Goal: Task Accomplishment & Management: Manage account settings

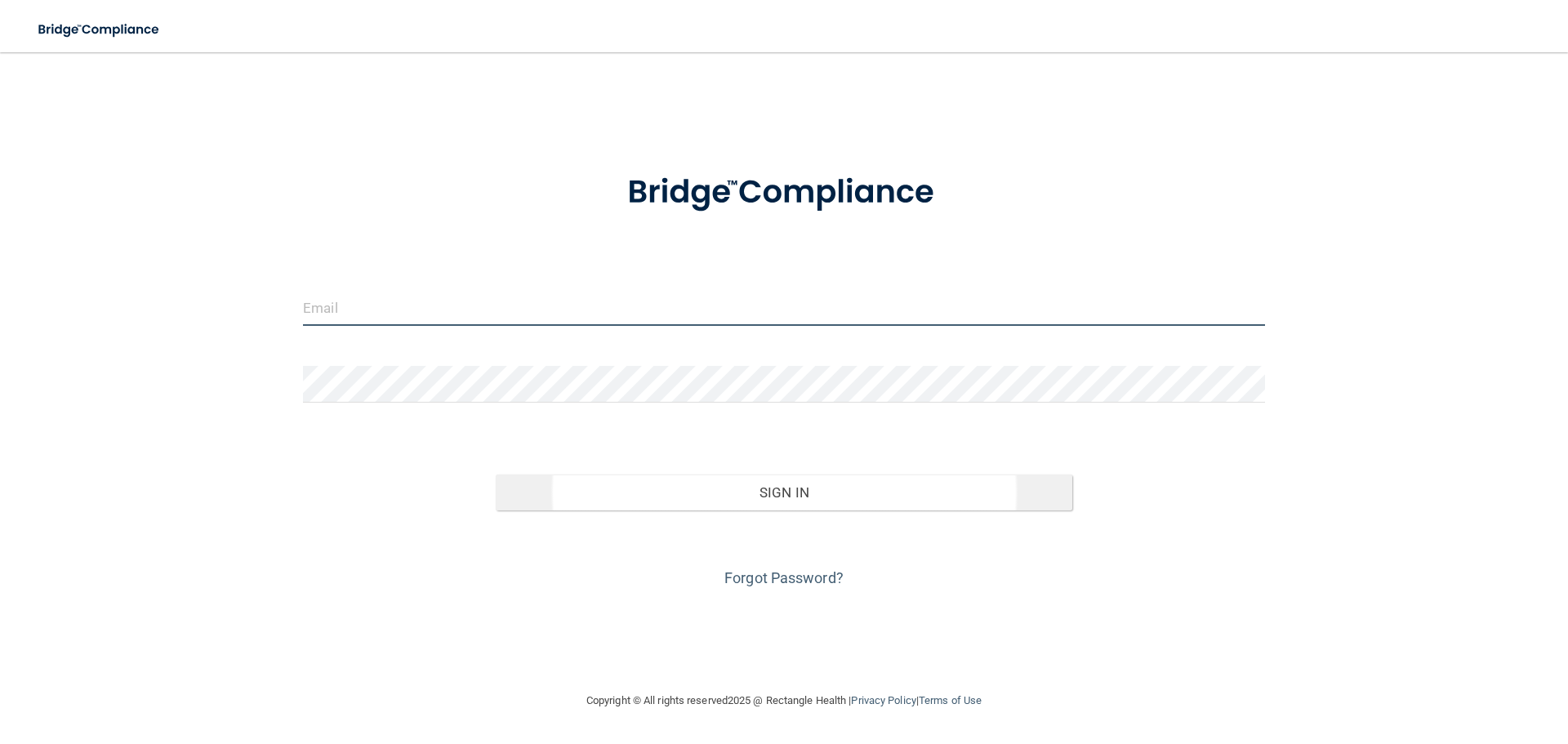
type input "[EMAIL_ADDRESS][DOMAIN_NAME]"
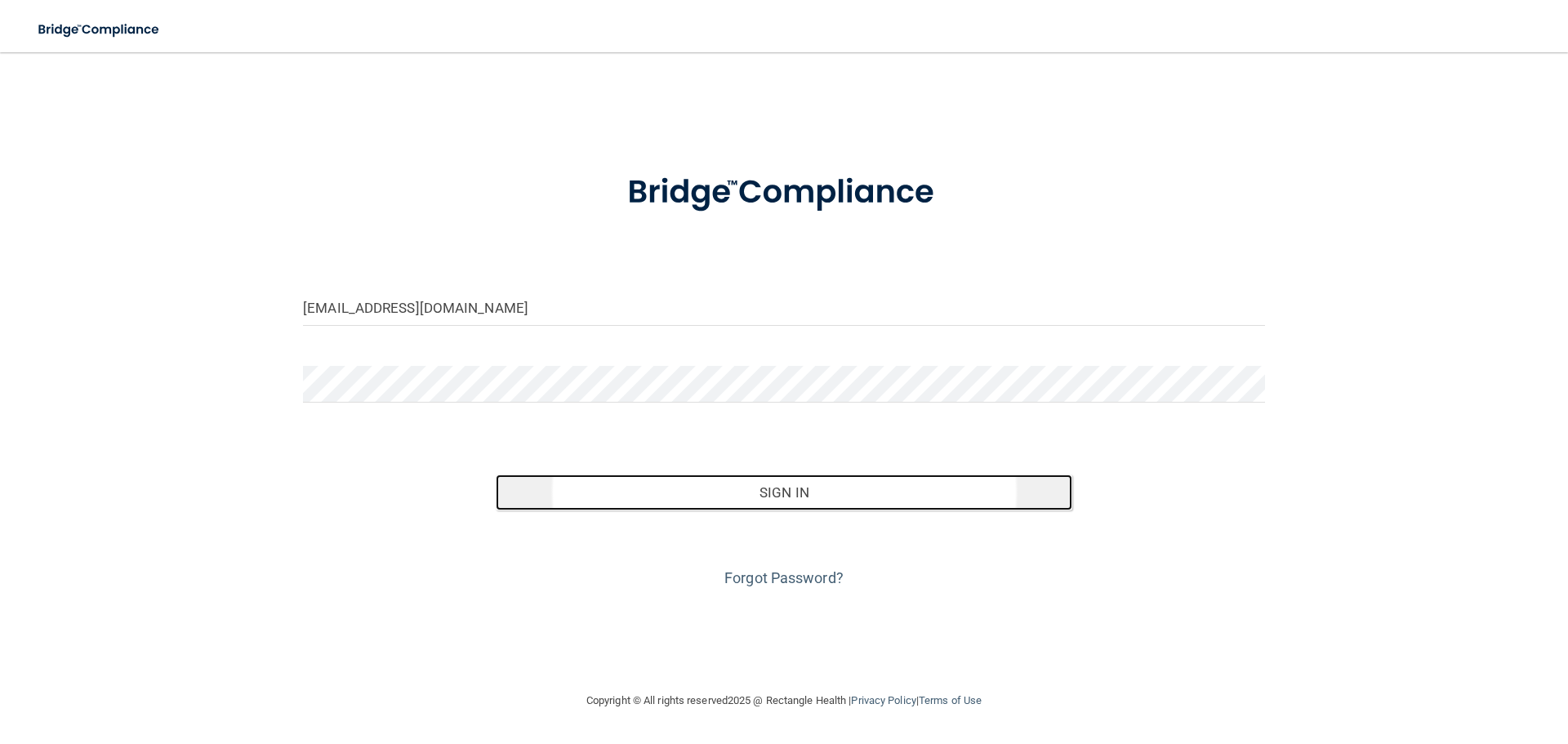
click at [799, 504] on button "Sign In" at bounding box center [785, 492] width 578 height 36
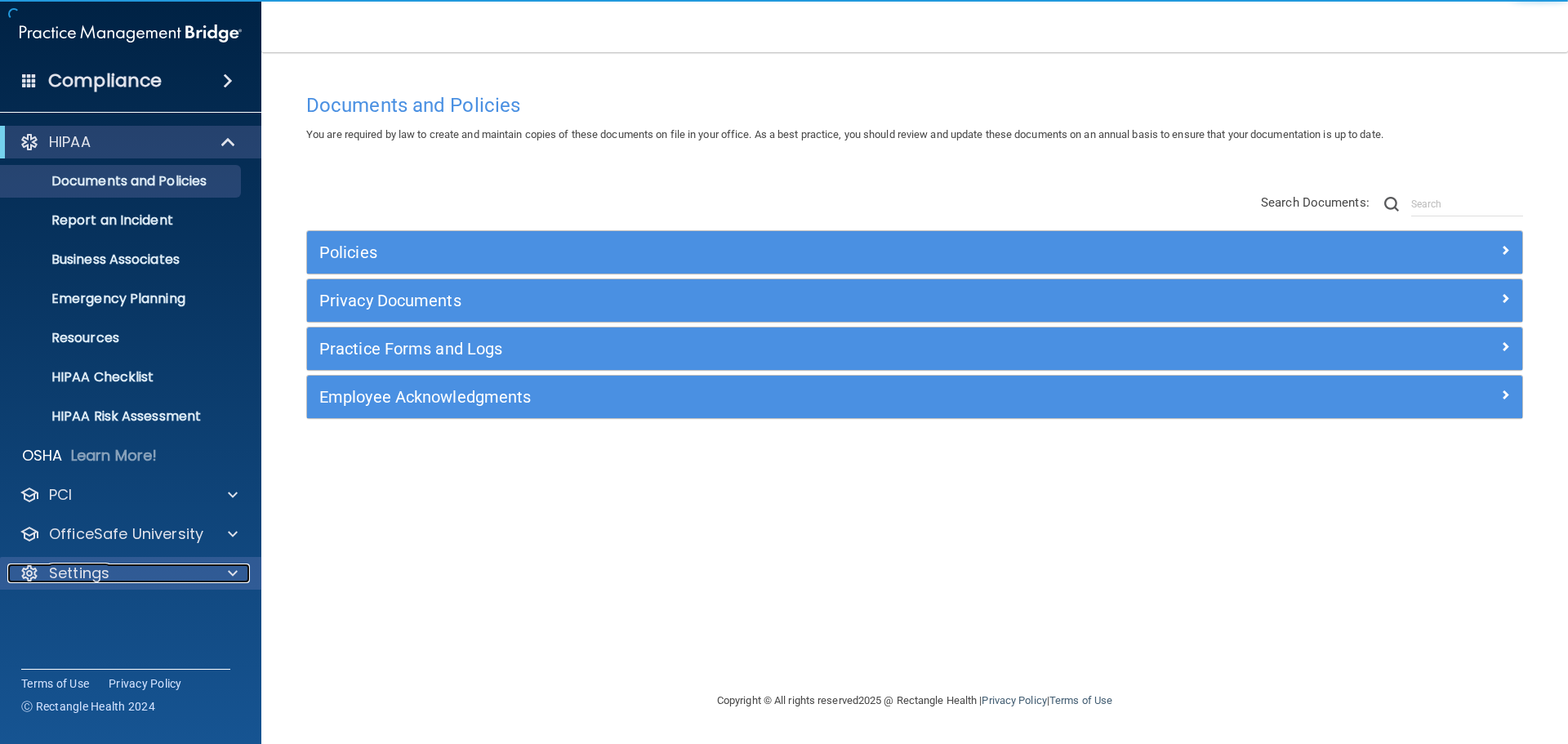
click at [119, 570] on div "Settings" at bounding box center [109, 572] width 202 height 19
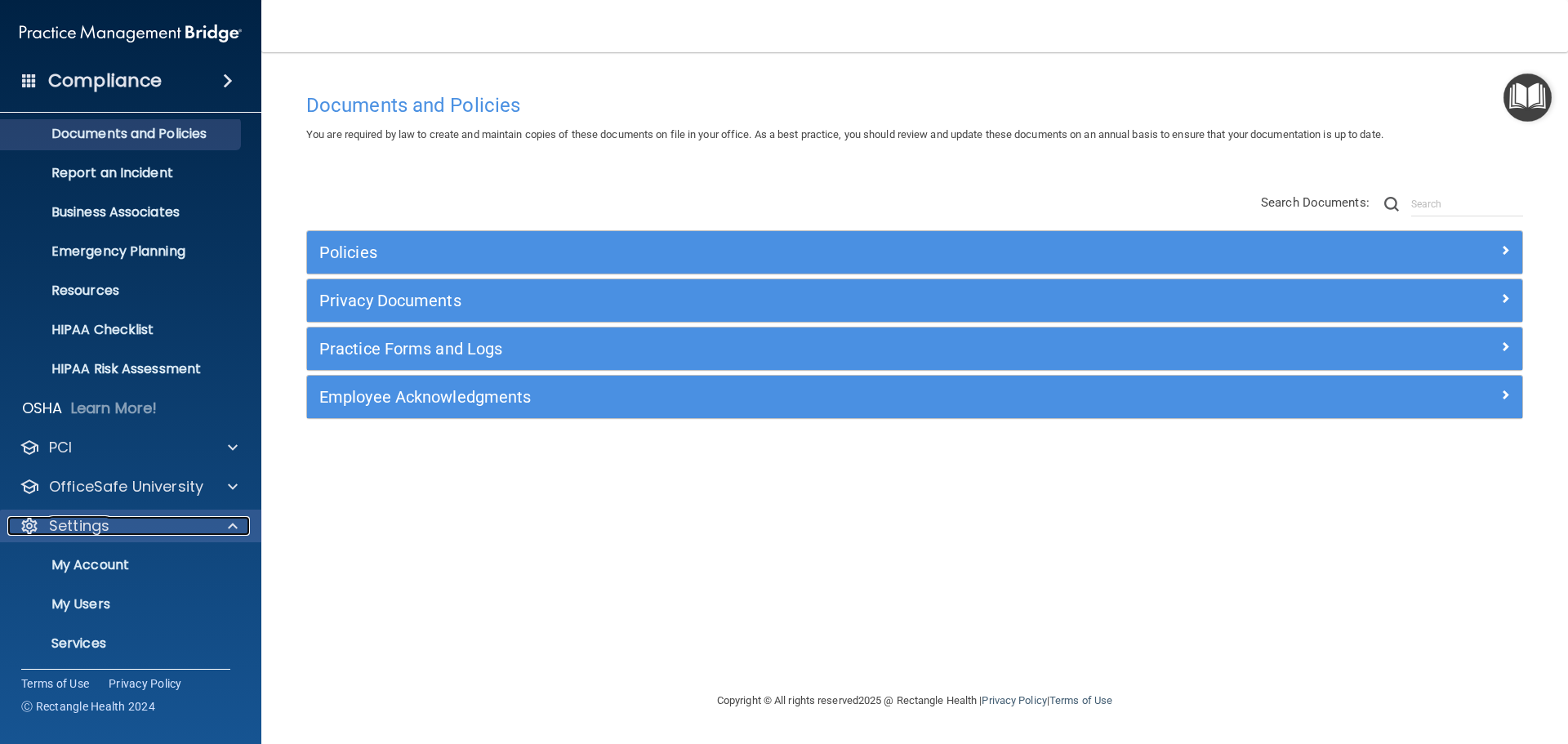
scroll to position [91, 0]
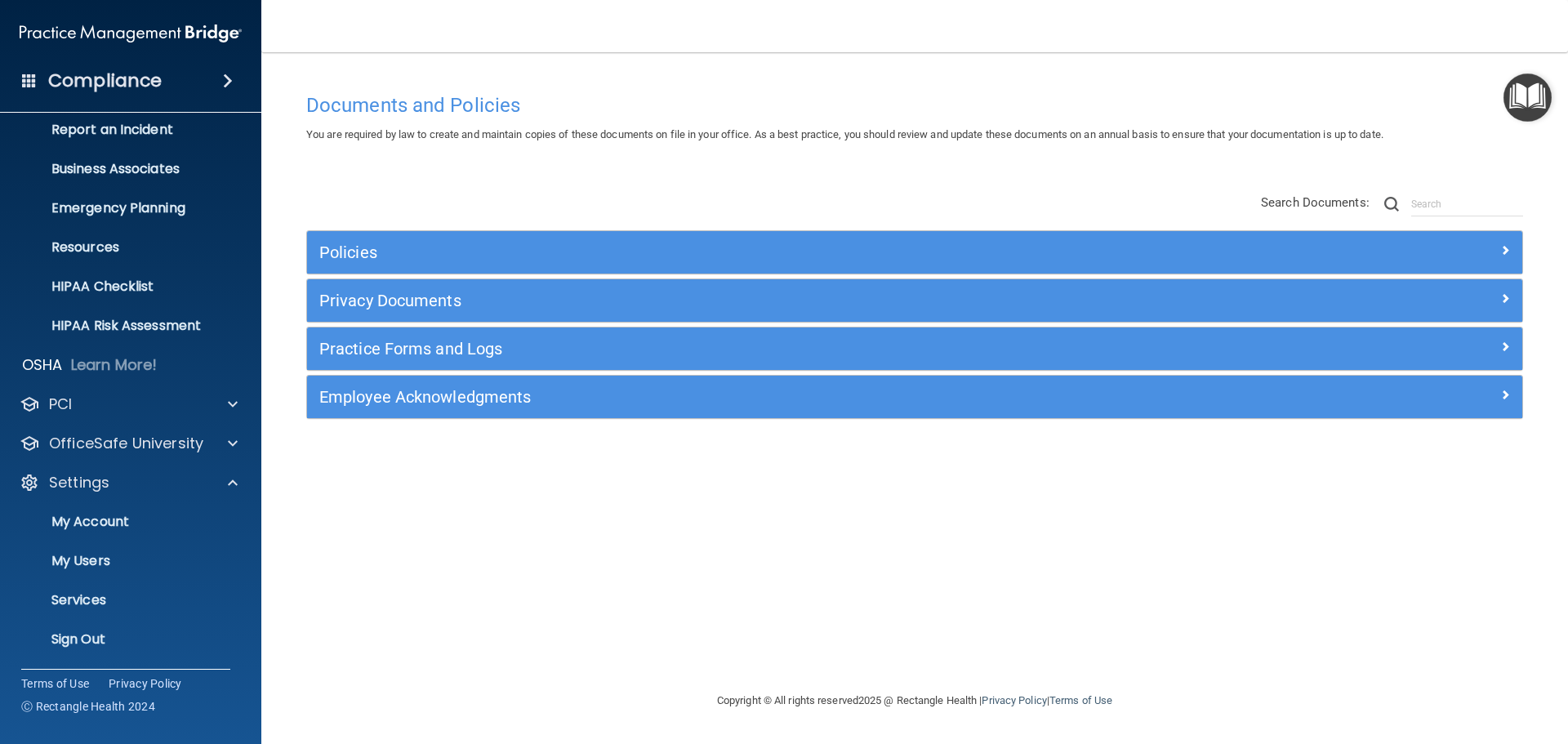
click at [55, 38] on img at bounding box center [130, 34] width 222 height 33
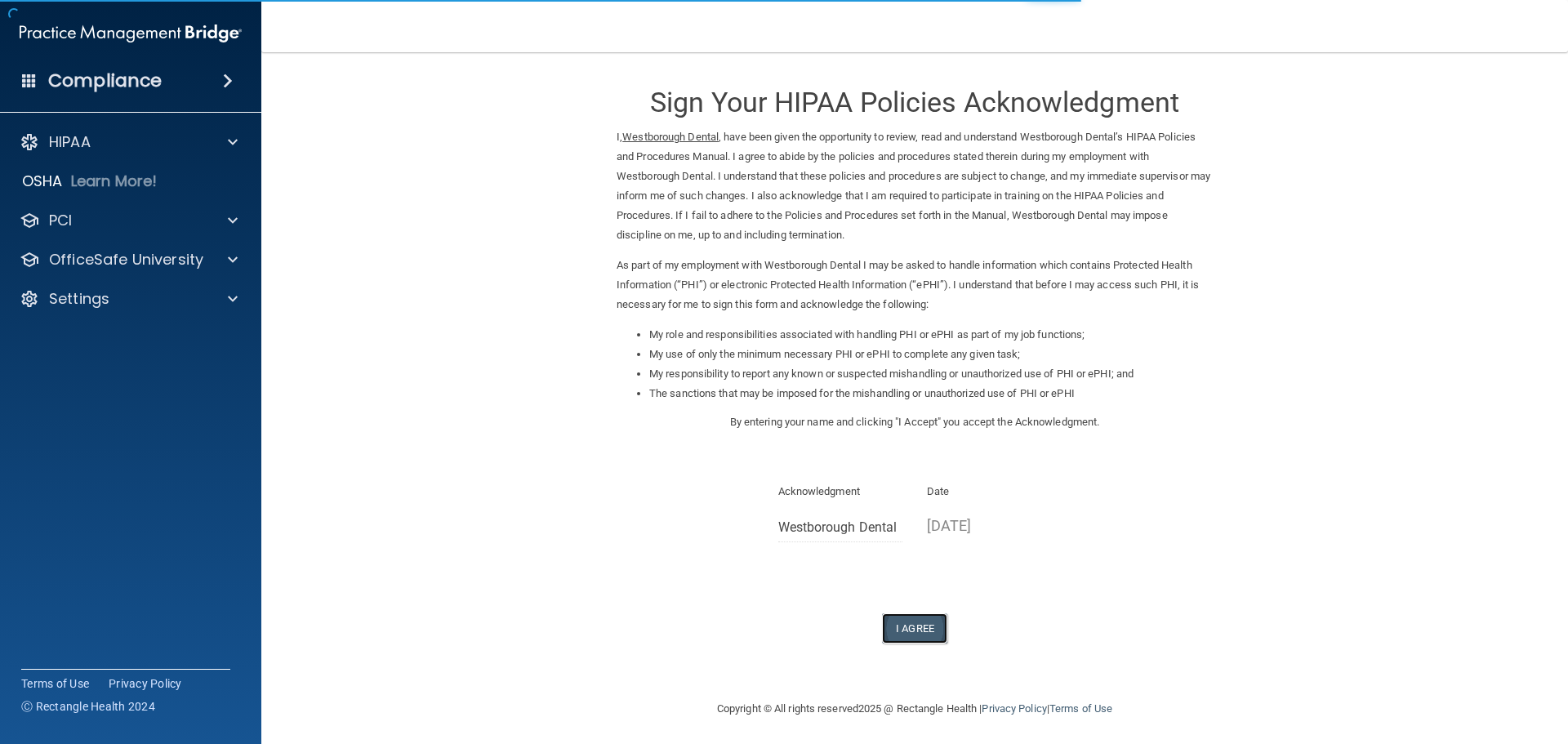
click at [920, 633] on button "I Agree" at bounding box center [915, 628] width 65 height 30
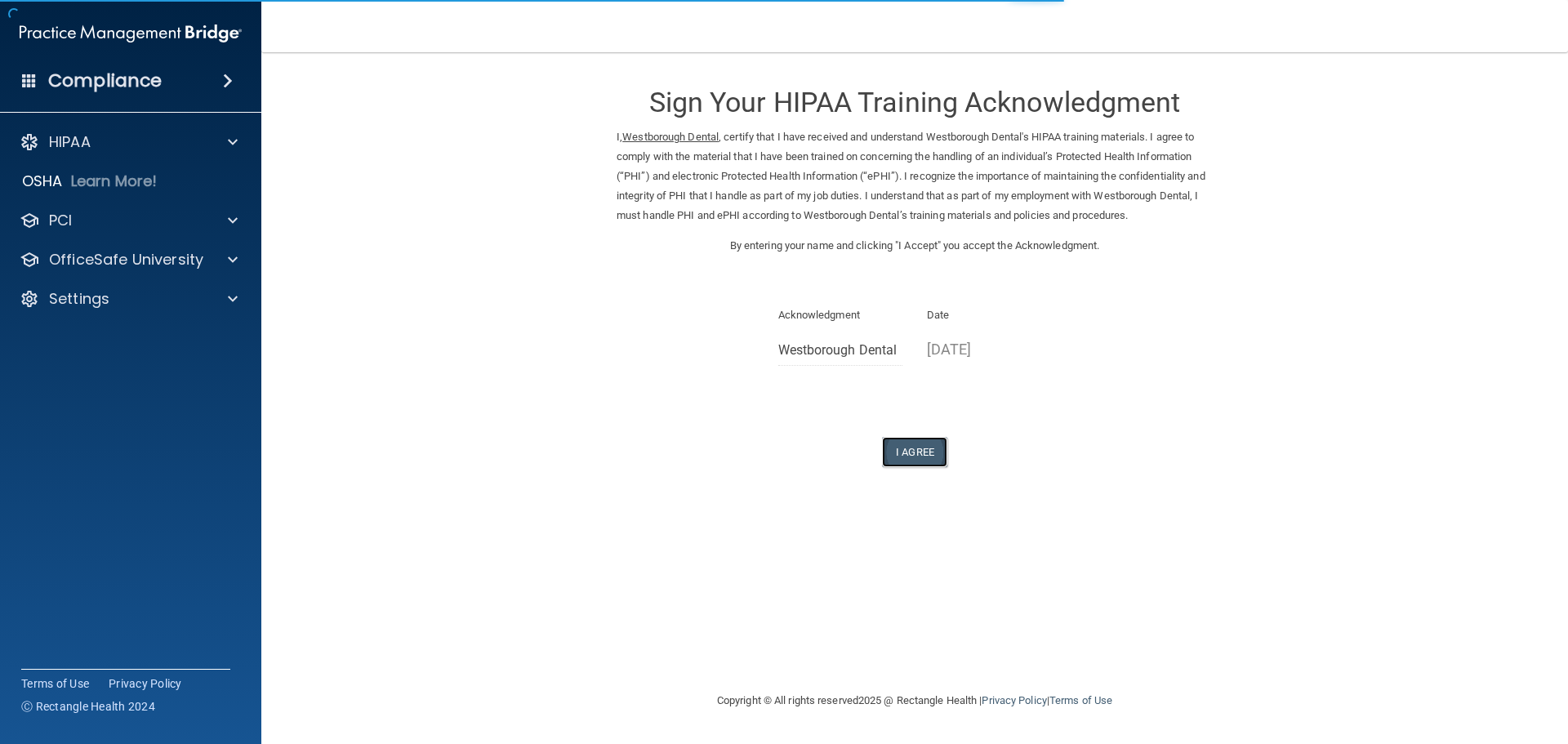
click at [934, 440] on button "I Agree" at bounding box center [915, 452] width 65 height 30
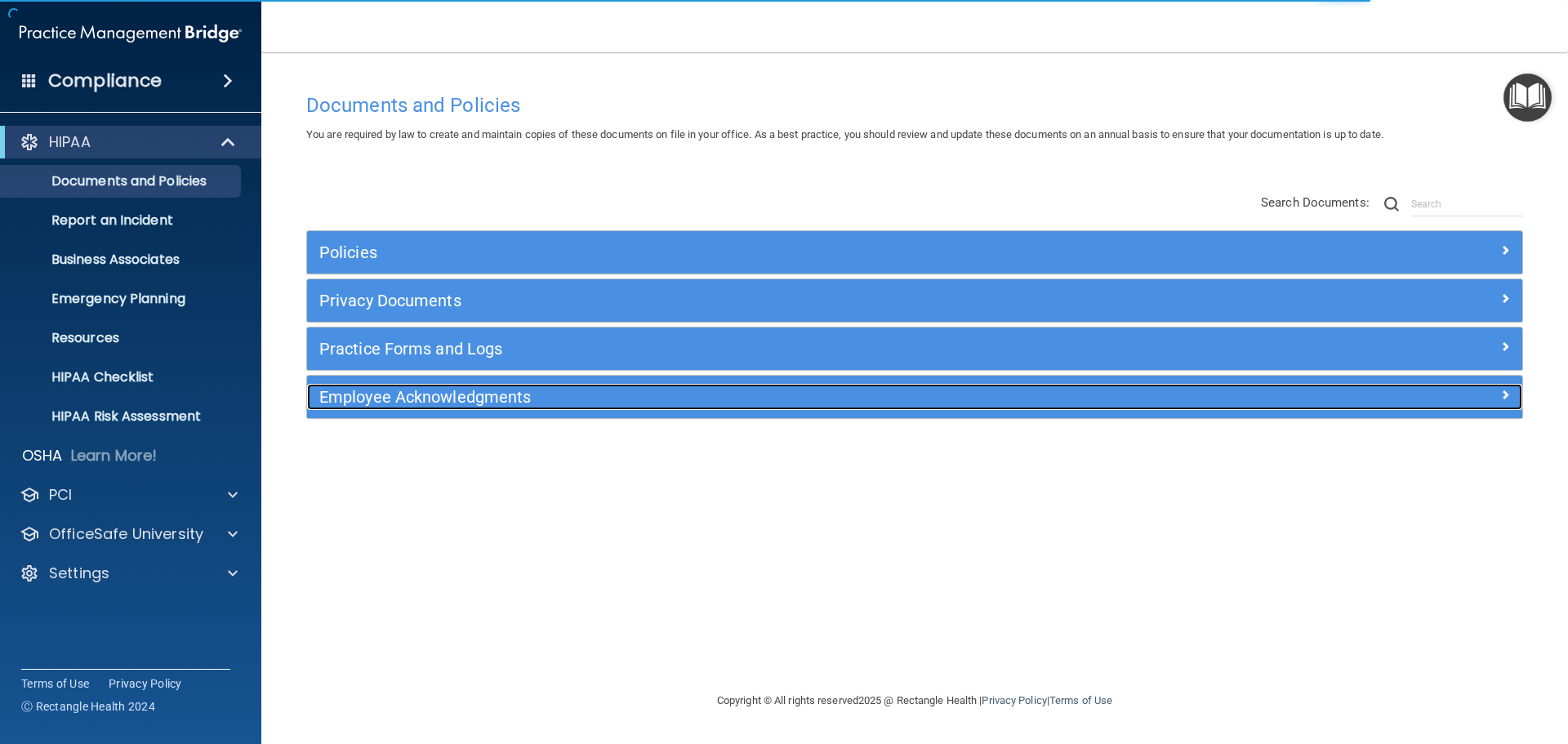
click at [455, 406] on div "Employee Acknowledgments" at bounding box center [763, 396] width 912 height 26
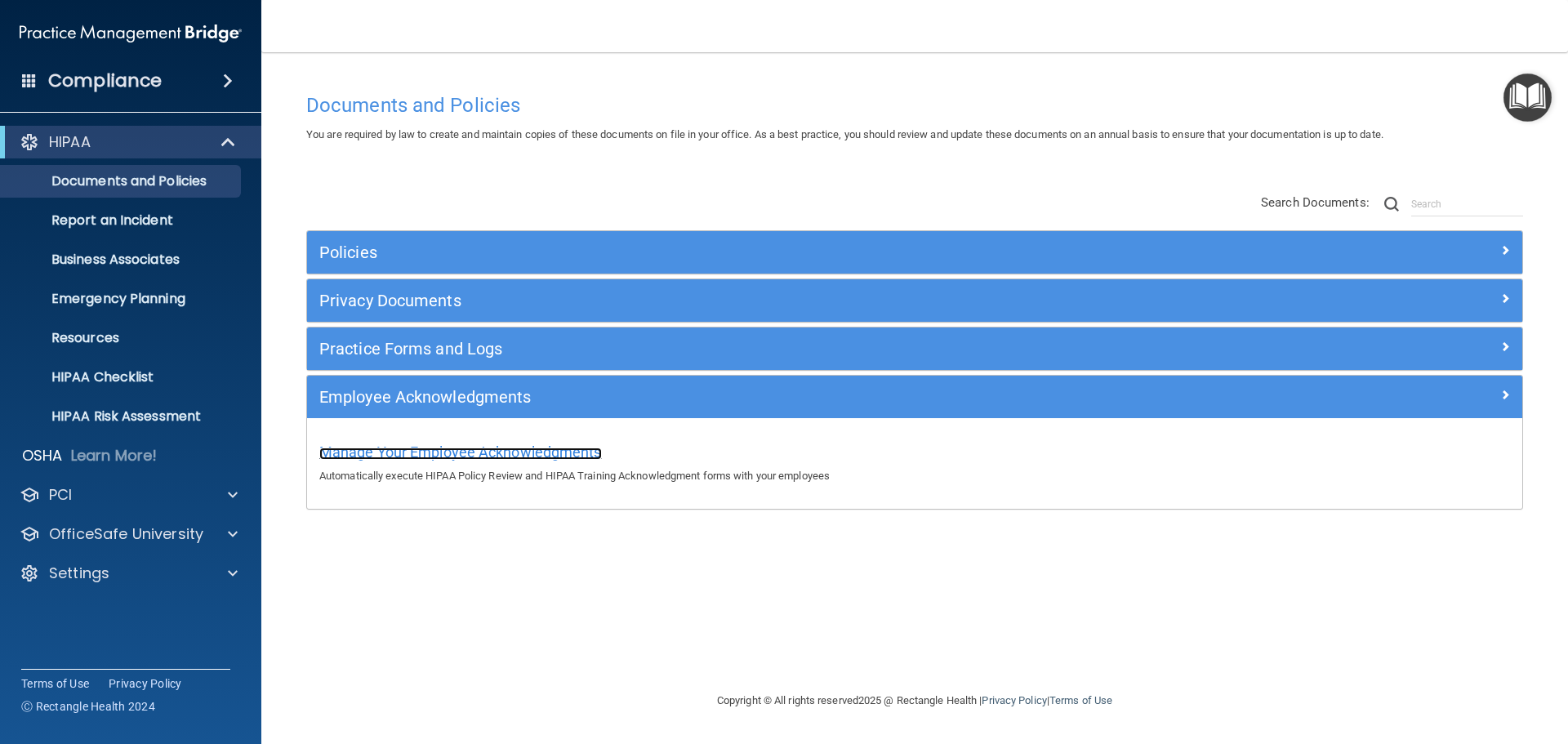
click at [458, 451] on span "Manage Your Employee Acknowledgments" at bounding box center [460, 452] width 282 height 17
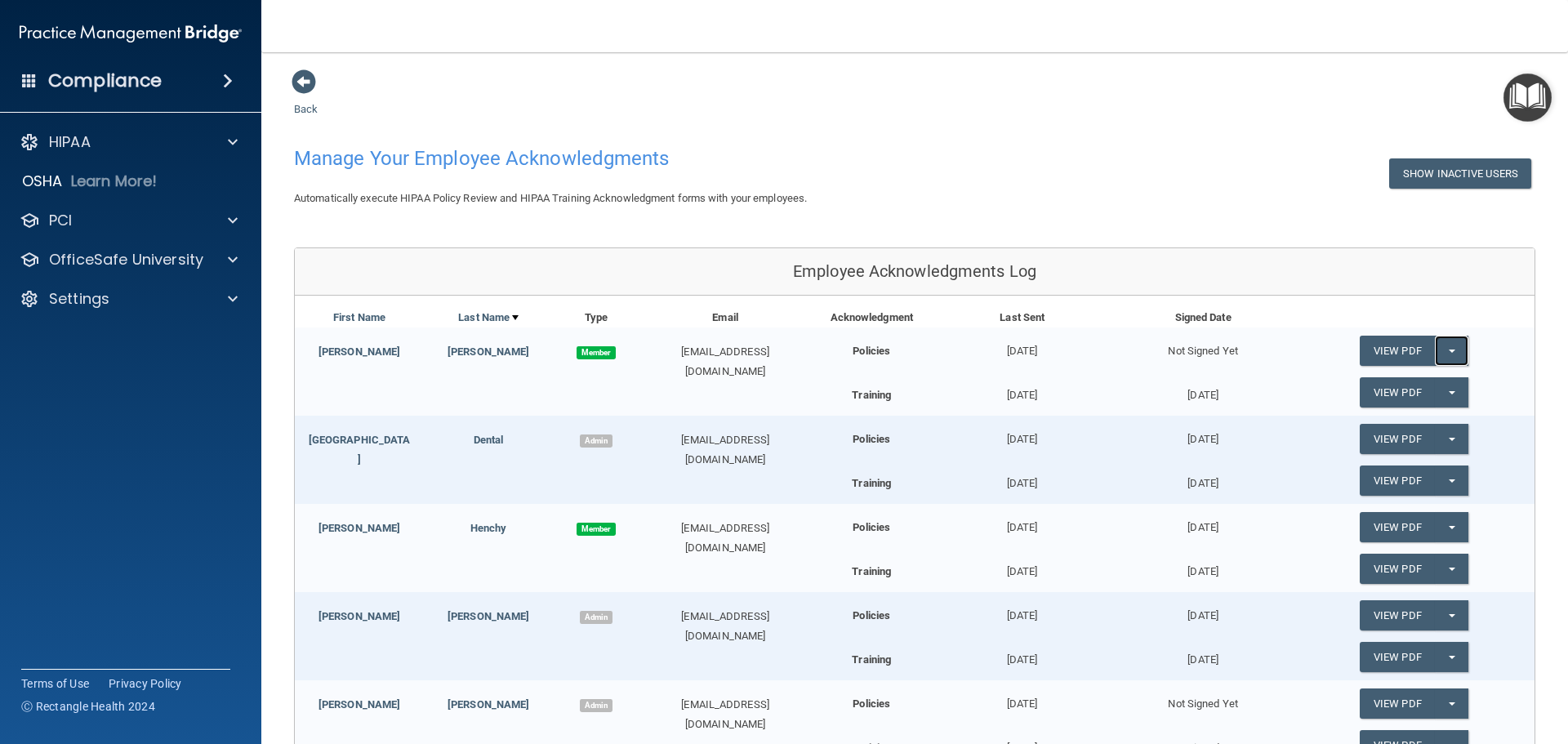
click at [1448, 349] on button "Split button!" at bounding box center [1451, 350] width 33 height 30
click at [1403, 391] on link "Send Acknowledgment" at bounding box center [1431, 383] width 142 height 25
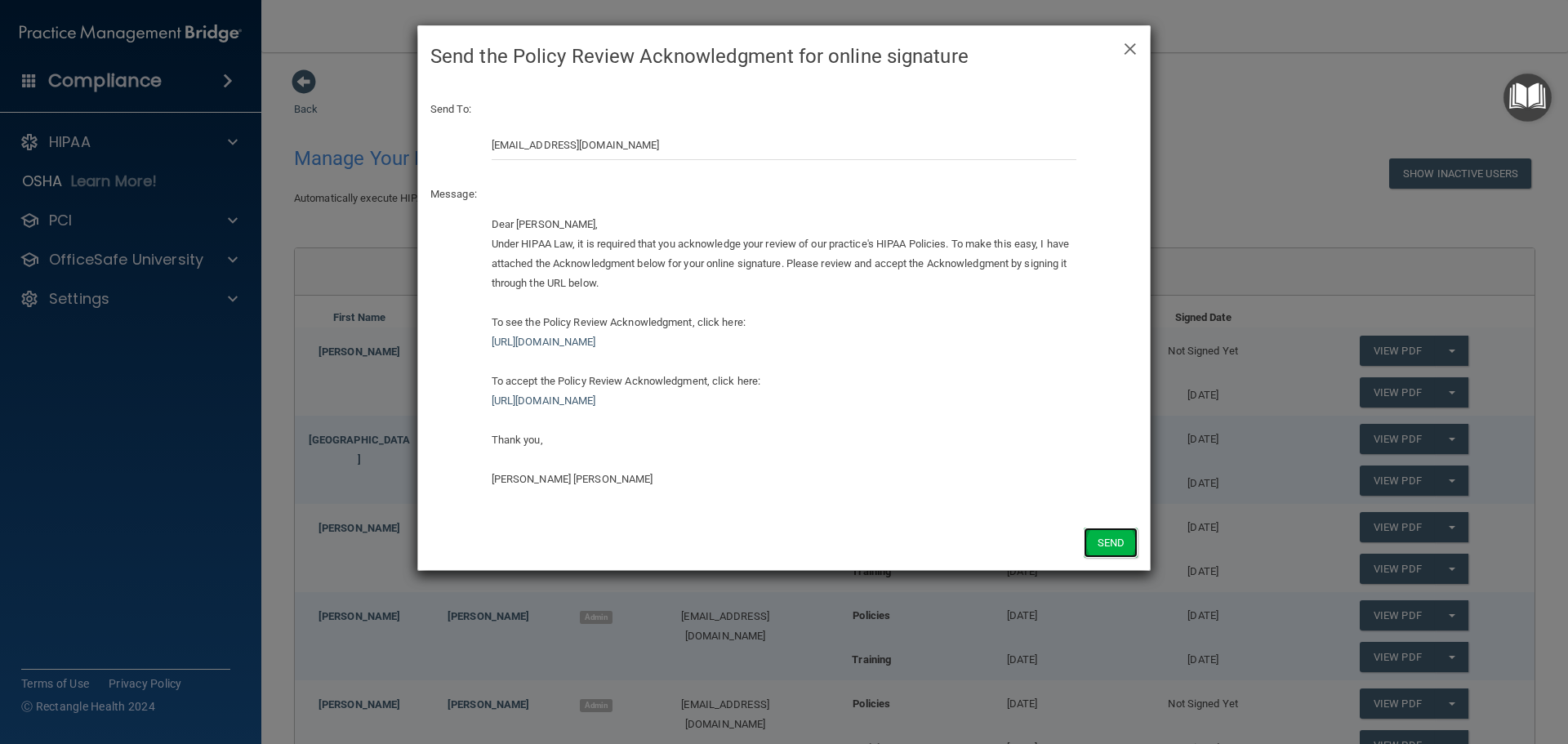
click at [1114, 552] on button "Send" at bounding box center [1111, 542] width 54 height 30
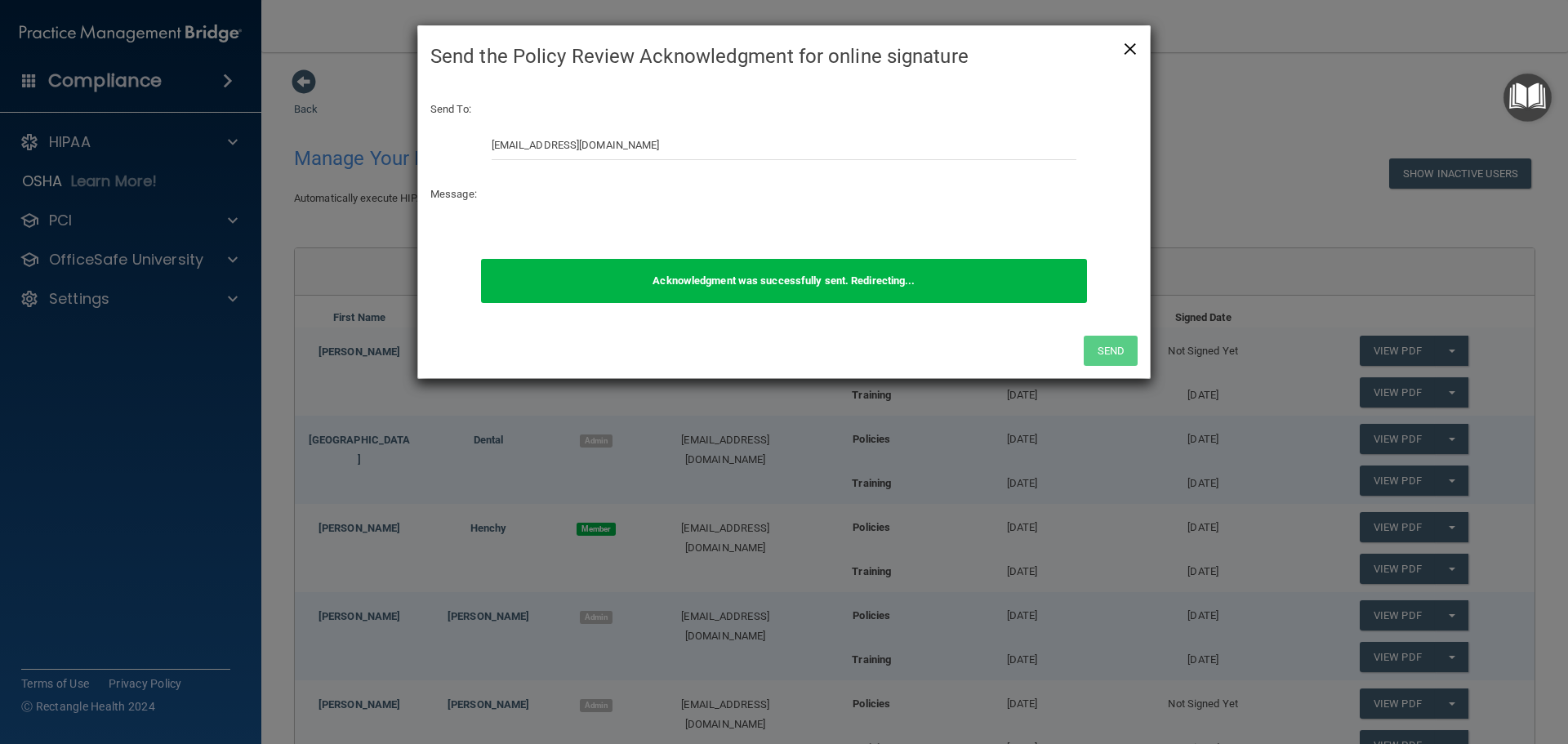
click at [1130, 52] on span "×" at bounding box center [1130, 47] width 15 height 33
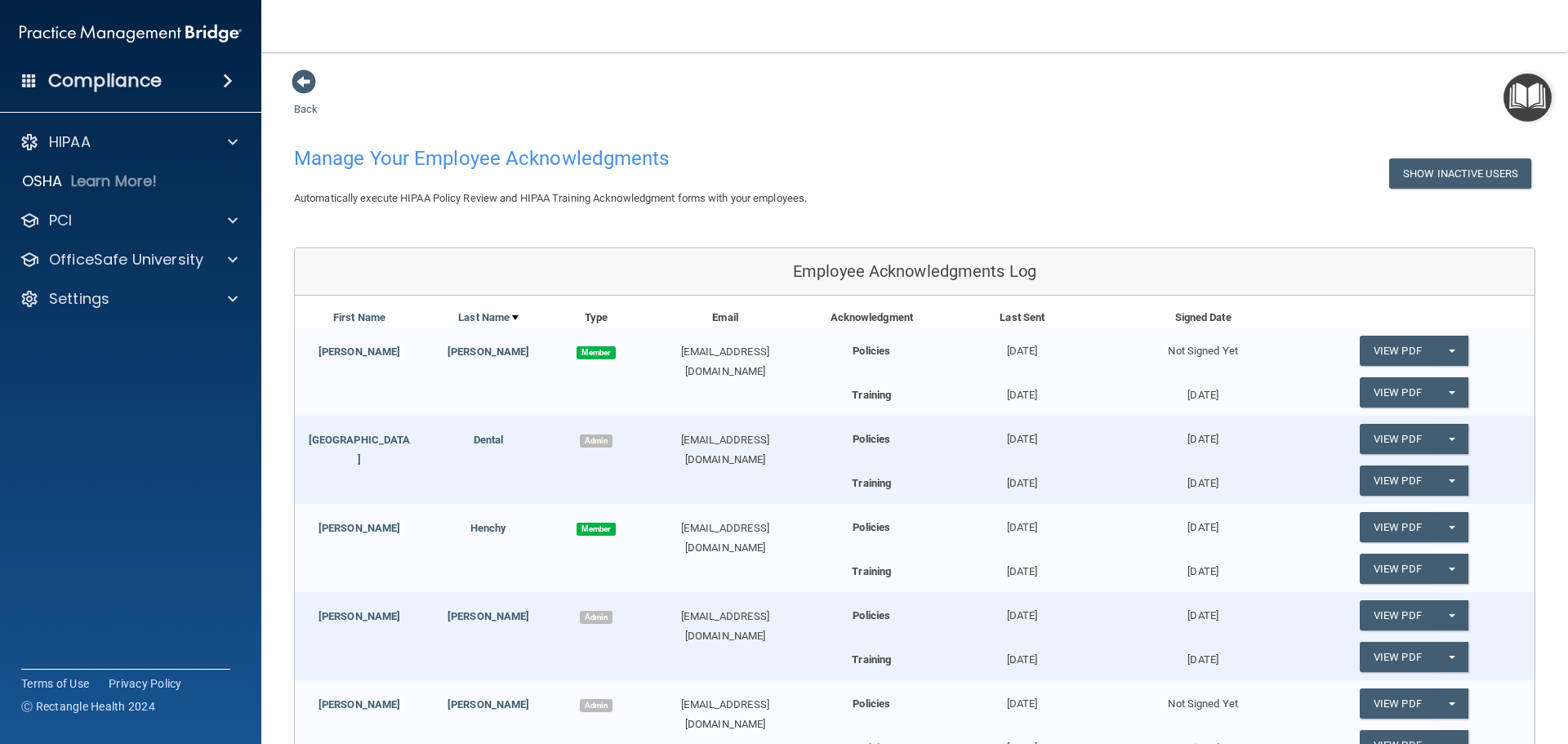
scroll to position [326, 0]
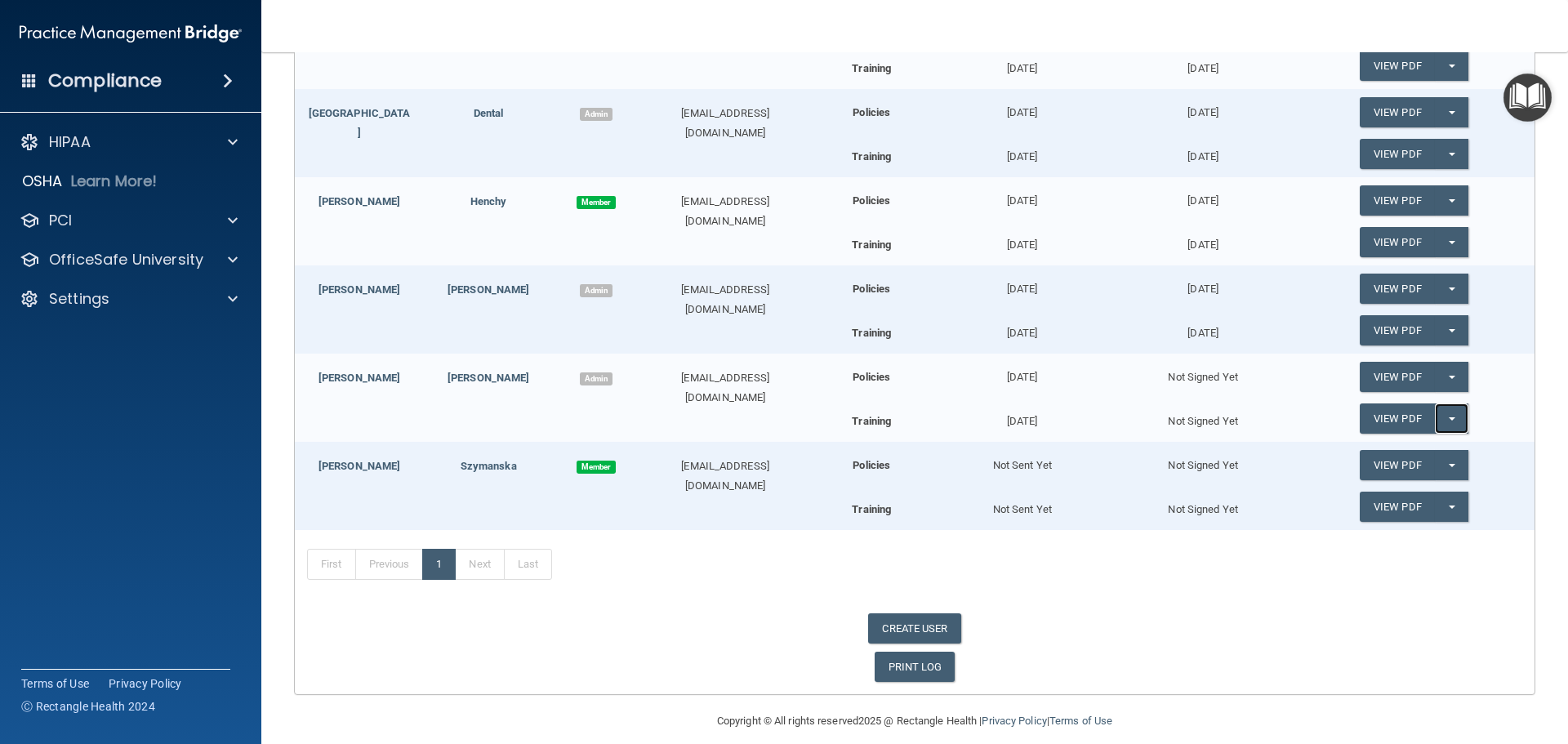
click at [1447, 420] on button "Split button!" at bounding box center [1451, 418] width 33 height 30
click at [1430, 448] on link "Send Acknowledgment PDF" at bounding box center [1442, 452] width 164 height 25
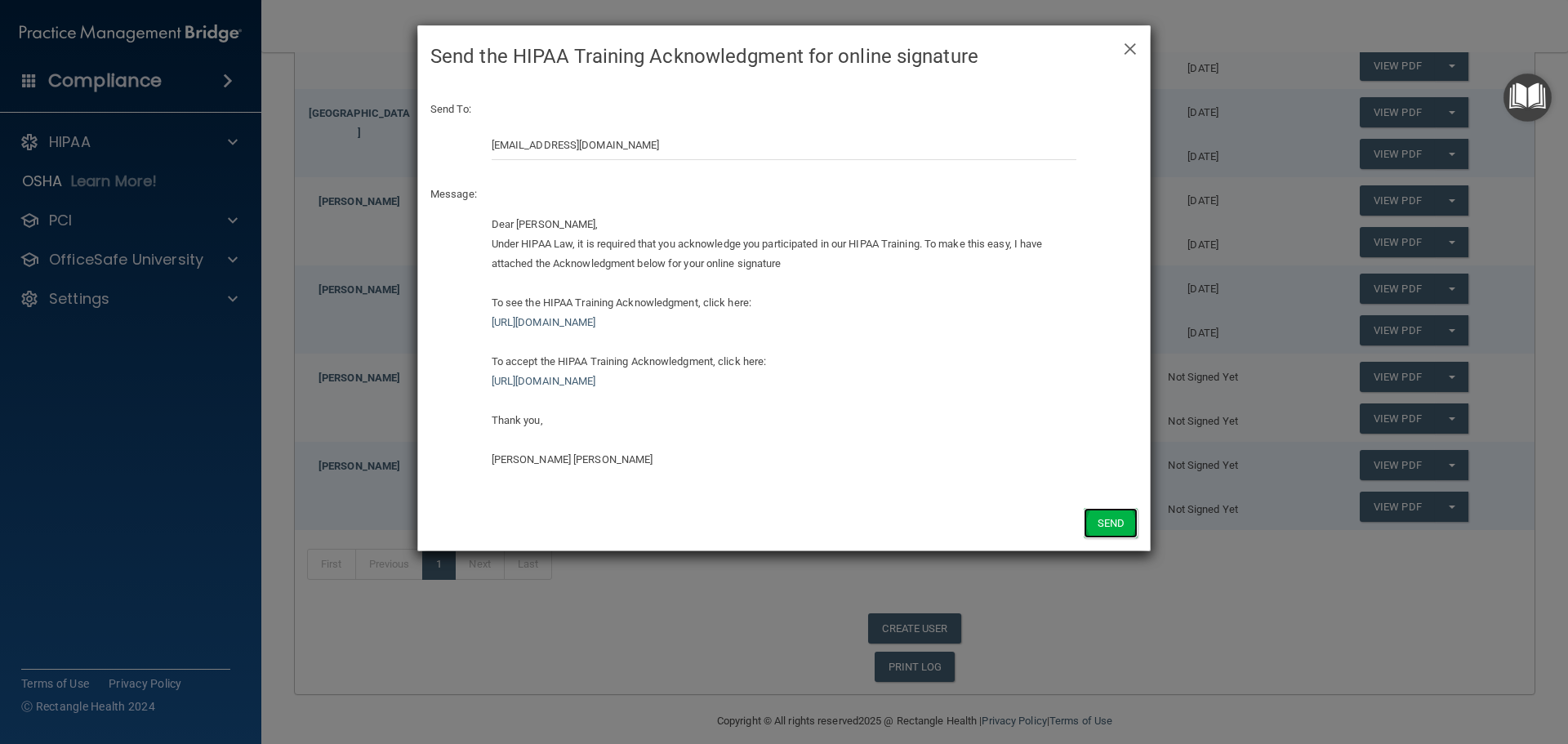
click at [1105, 522] on button "Send" at bounding box center [1111, 522] width 54 height 30
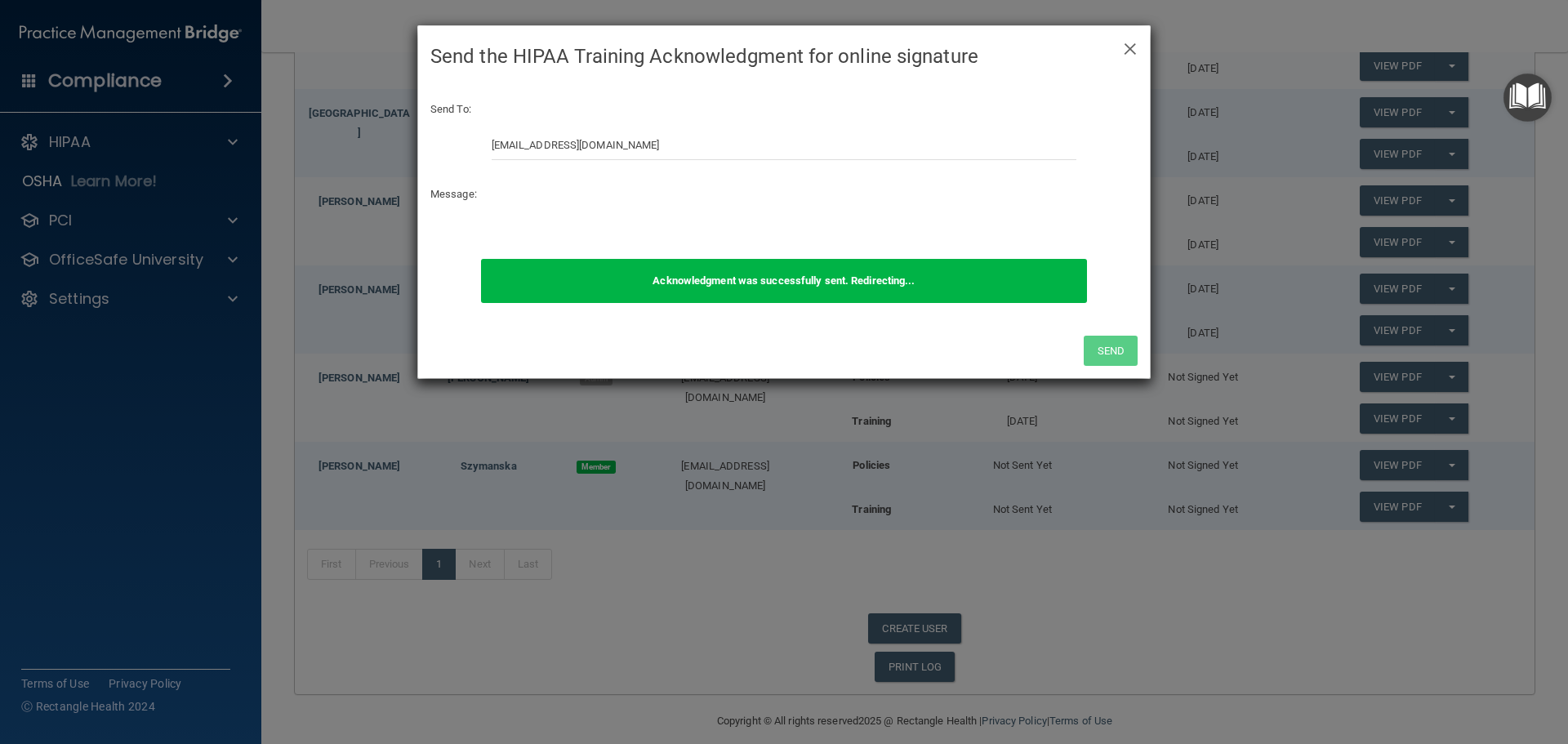
click at [1440, 376] on div "× Close Send the HIPAA Training Acknowledgment for online signature Send To: tr…" at bounding box center [784, 372] width 1568 height 744
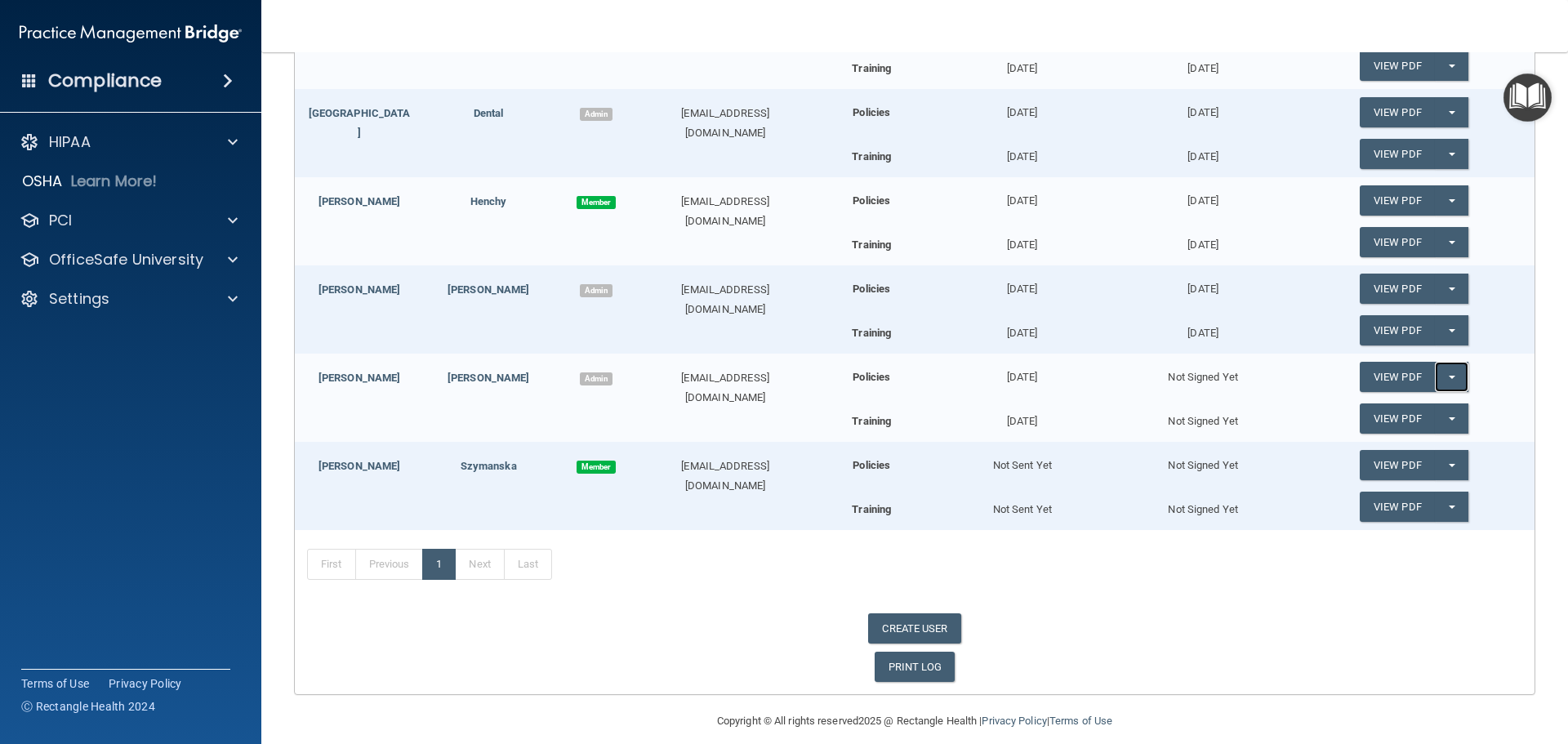
click at [1437, 374] on button "Split button!" at bounding box center [1451, 376] width 33 height 30
click at [1428, 410] on link "Send Acknowledgment" at bounding box center [1431, 409] width 142 height 25
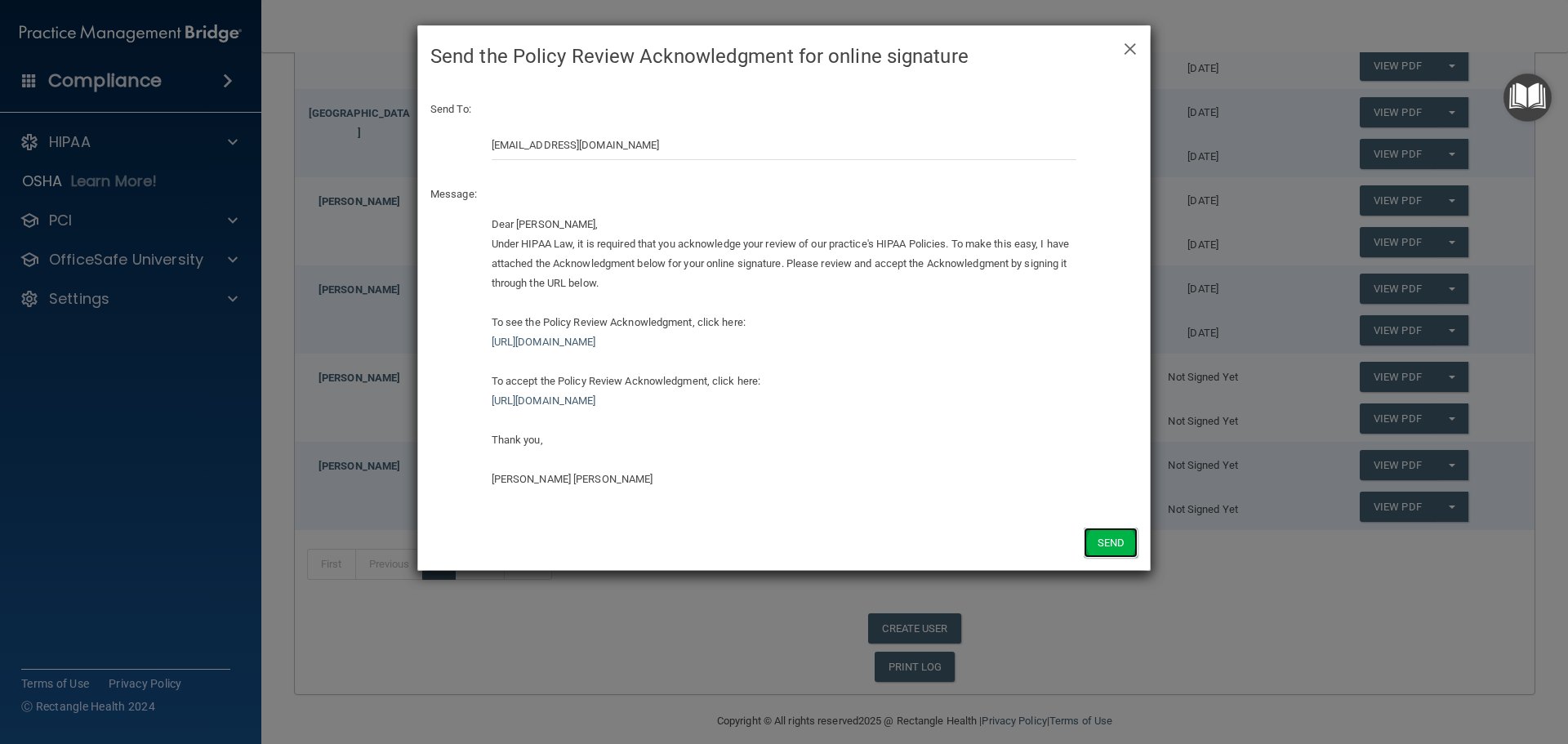
click at [1113, 541] on button "Send" at bounding box center [1111, 542] width 54 height 30
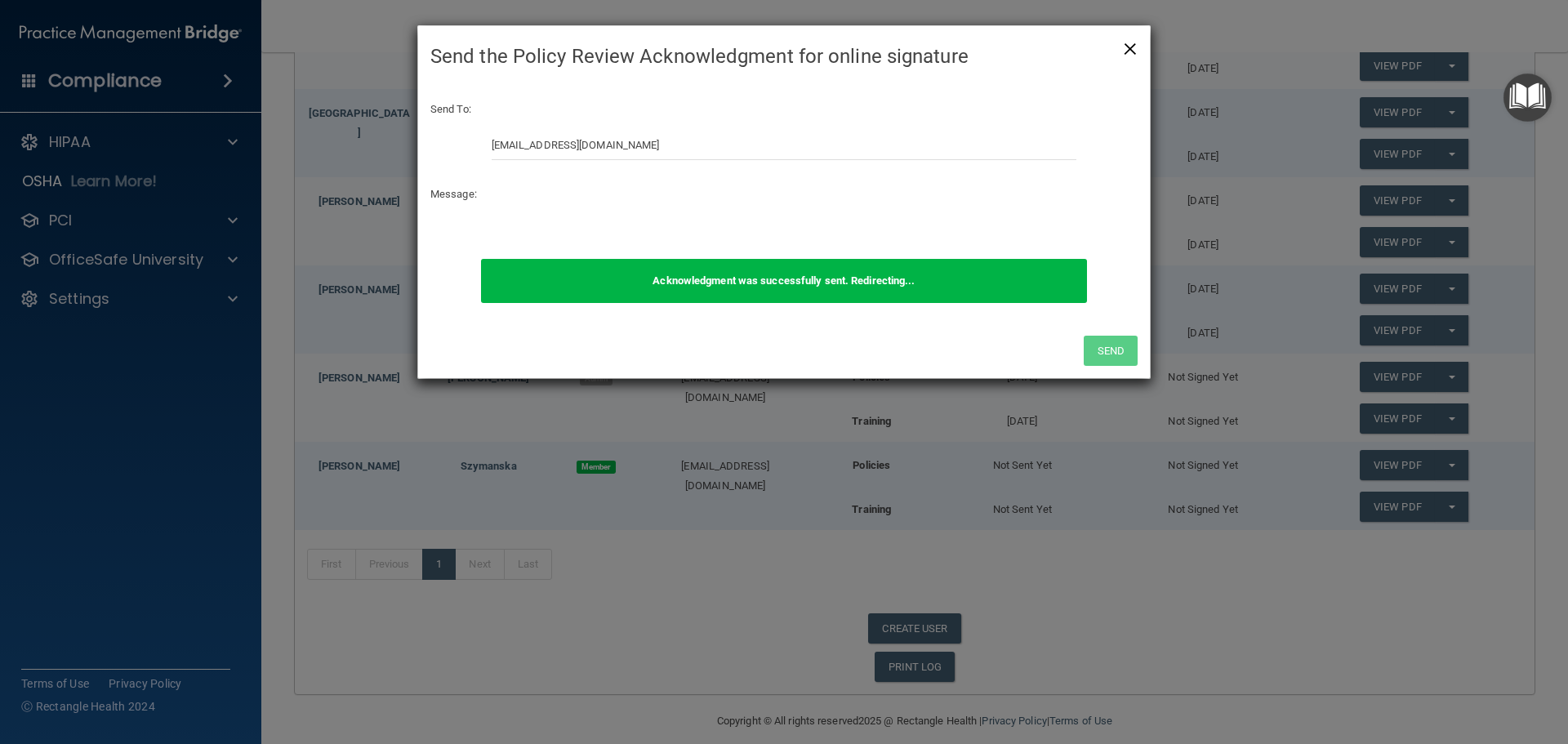
click at [1133, 55] on span "×" at bounding box center [1130, 47] width 15 height 33
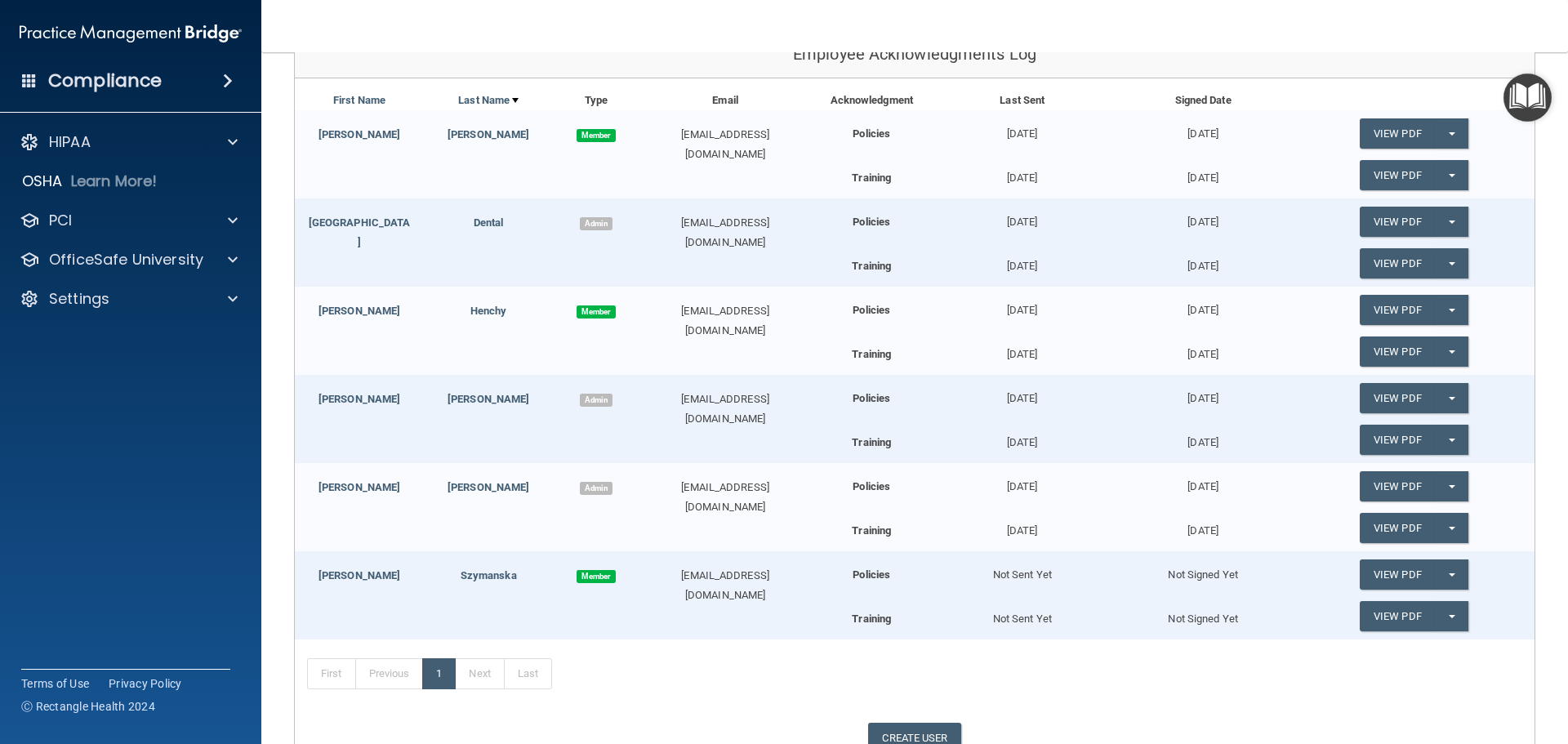
scroll to position [326, 0]
